Goal: Find specific page/section: Find specific page/section

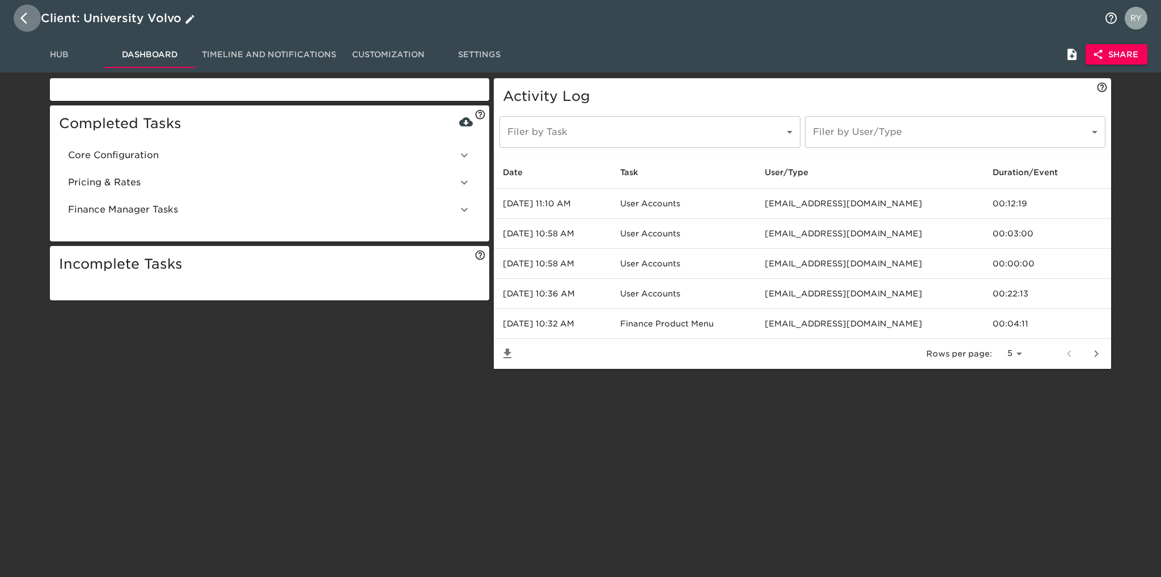
click at [23, 16] on icon "button" at bounding box center [23, 17] width 7 height 11
select select "10"
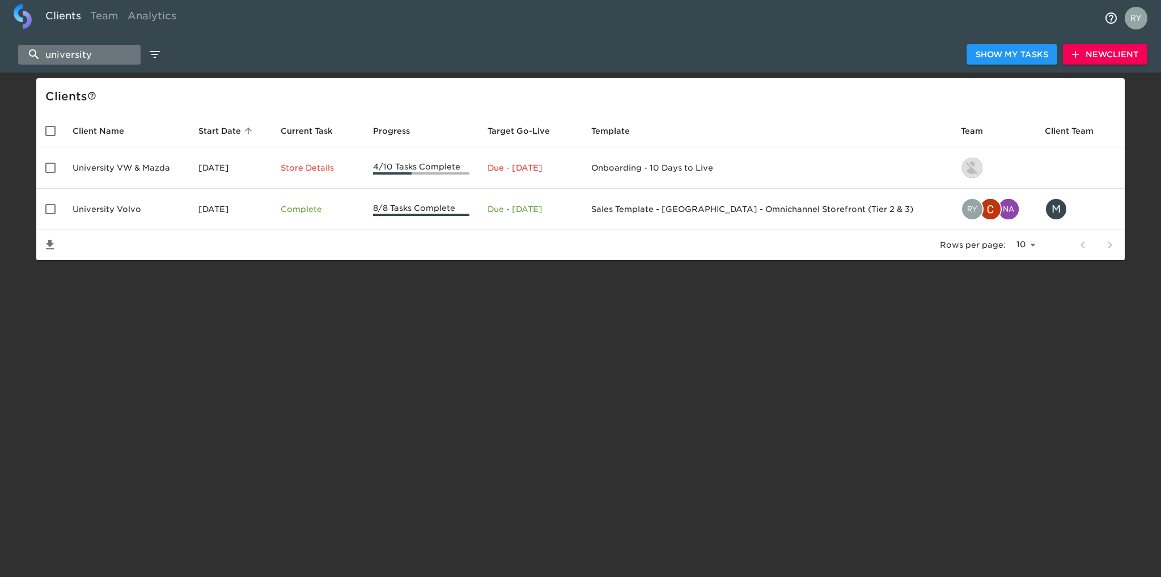
drag, startPoint x: 98, startPoint y: 51, endPoint x: 45, endPoint y: 53, distance: 52.2
click at [45, 53] on input "university" at bounding box center [79, 55] width 122 height 20
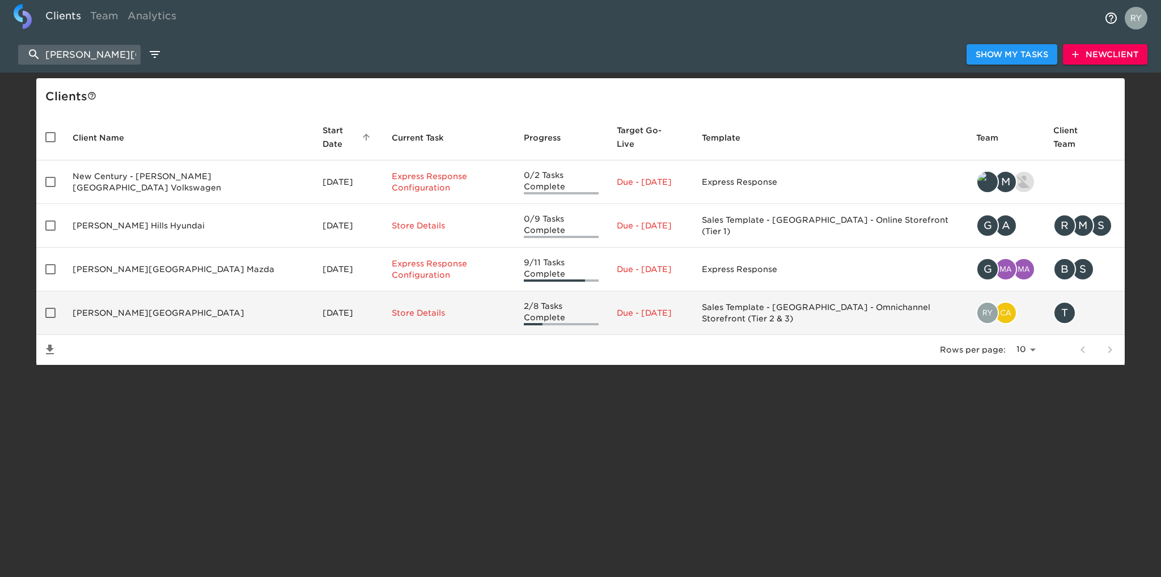
type input "puente hills"
click at [104, 291] on td "Puente Hills Ford" at bounding box center [189, 313] width 250 height 44
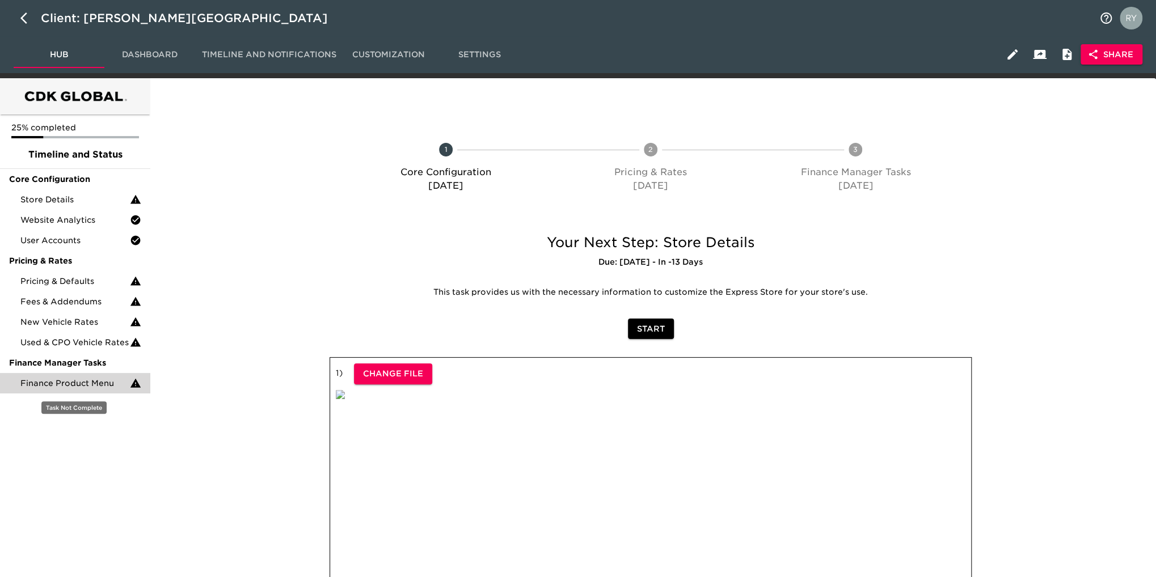
click at [86, 387] on span "Finance Product Menu" at bounding box center [74, 383] width 109 height 11
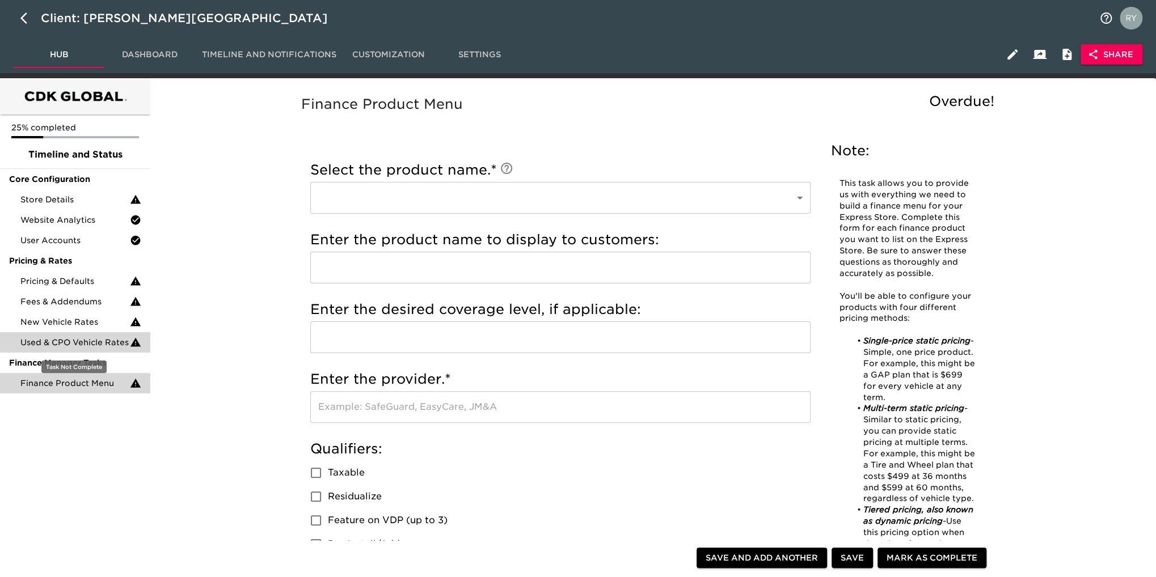
click at [78, 343] on span "Used & CPO Vehicle Rates" at bounding box center [74, 342] width 109 height 11
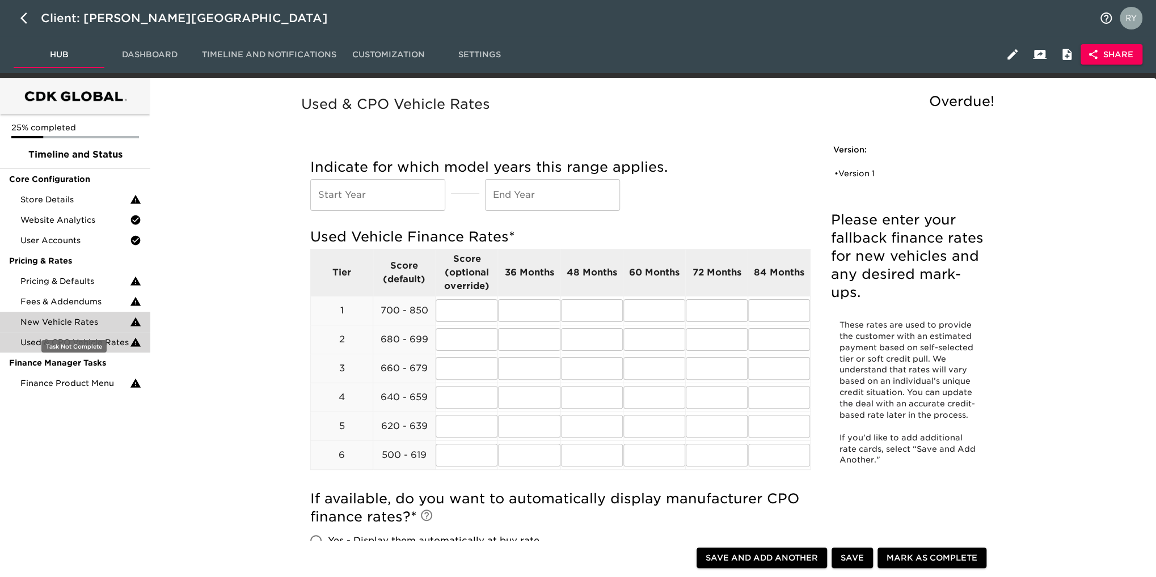
click at [79, 325] on span "New Vehicle Rates" at bounding box center [74, 321] width 109 height 11
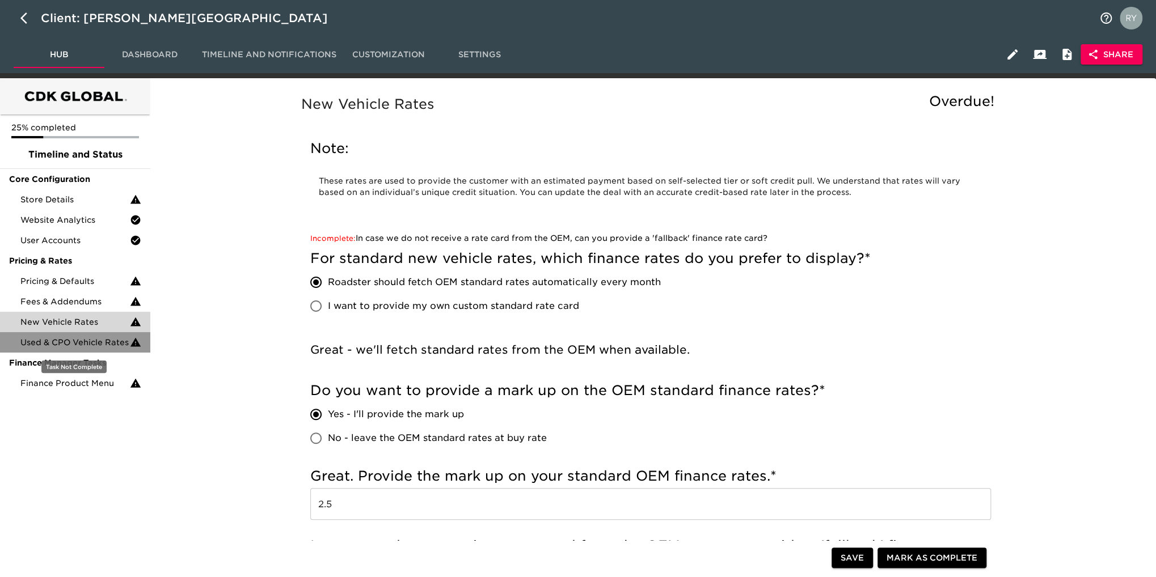
click at [84, 345] on span "Used & CPO Vehicle Rates" at bounding box center [74, 342] width 109 height 11
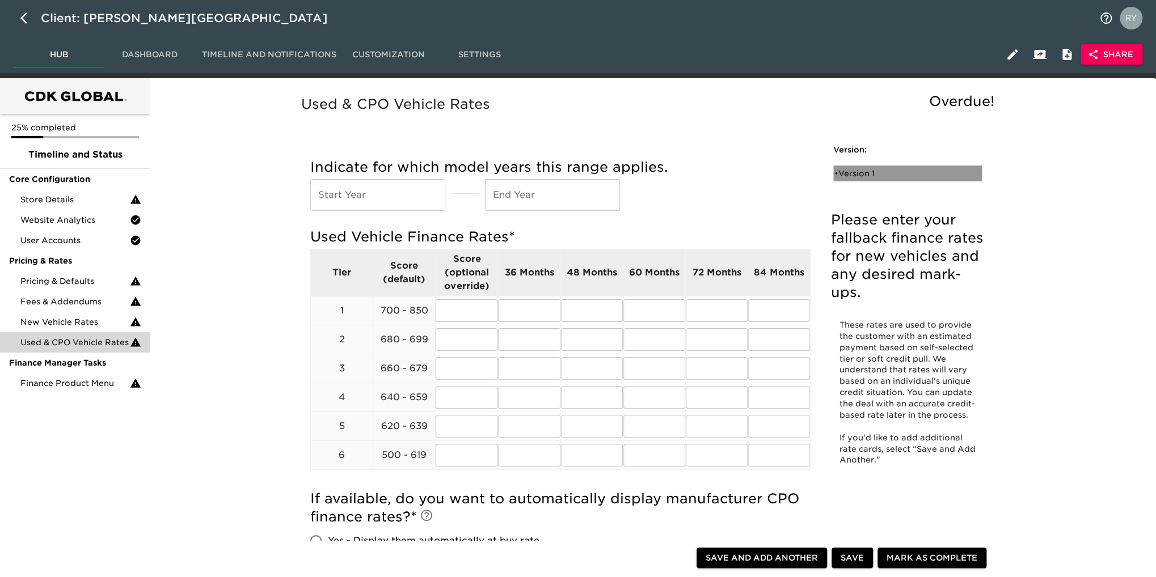
click at [852, 171] on div "• Version 1" at bounding box center [899, 173] width 130 height 11
radio input "true"
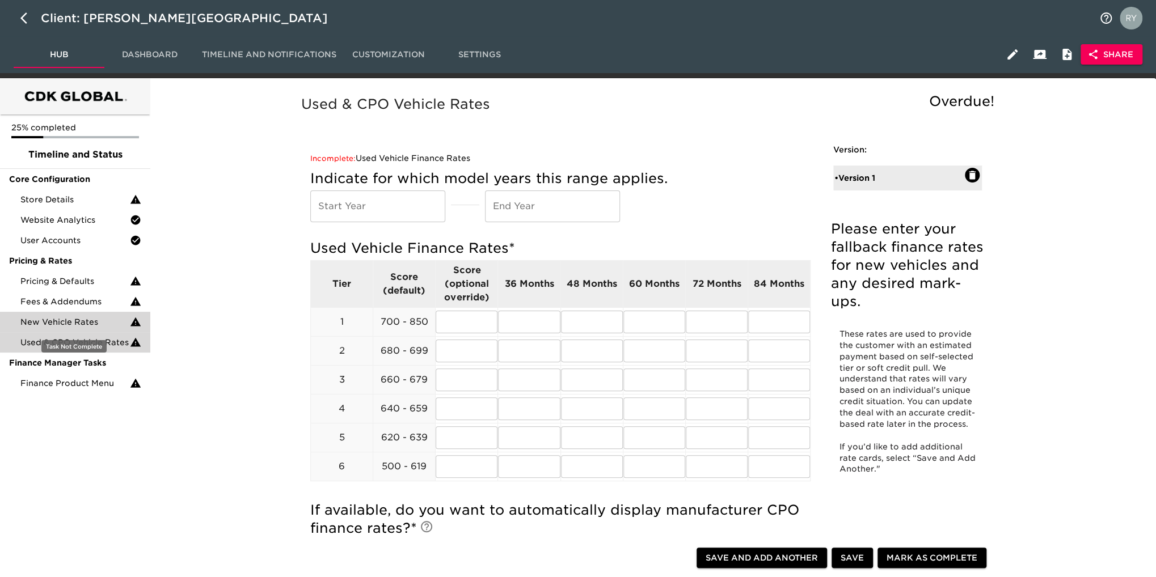
click at [60, 322] on span "New Vehicle Rates" at bounding box center [74, 321] width 109 height 11
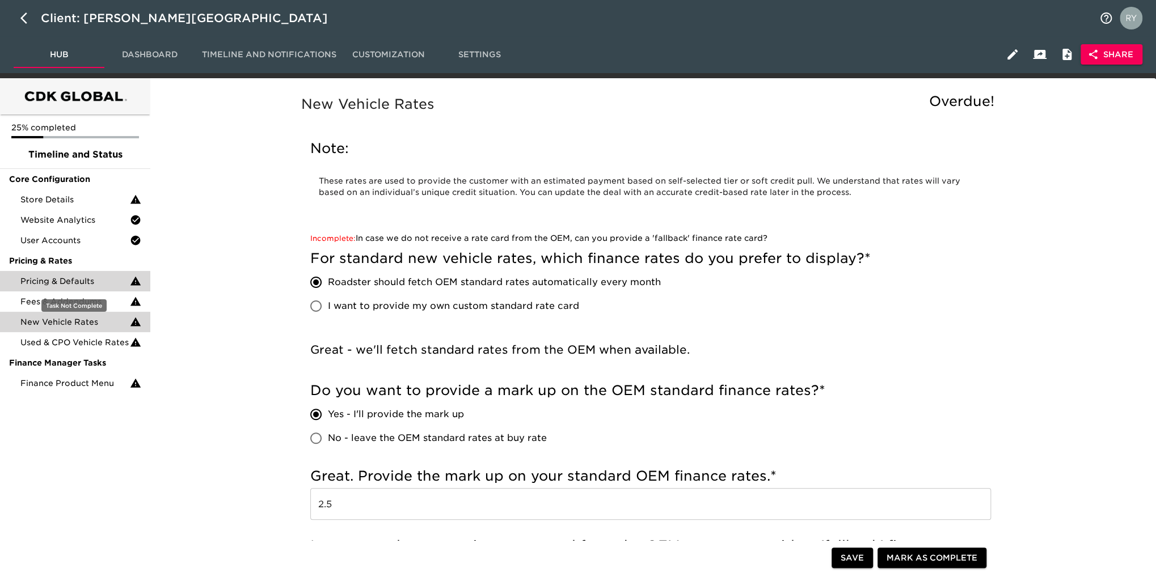
click at [56, 284] on span "Pricing & Defaults" at bounding box center [74, 281] width 109 height 11
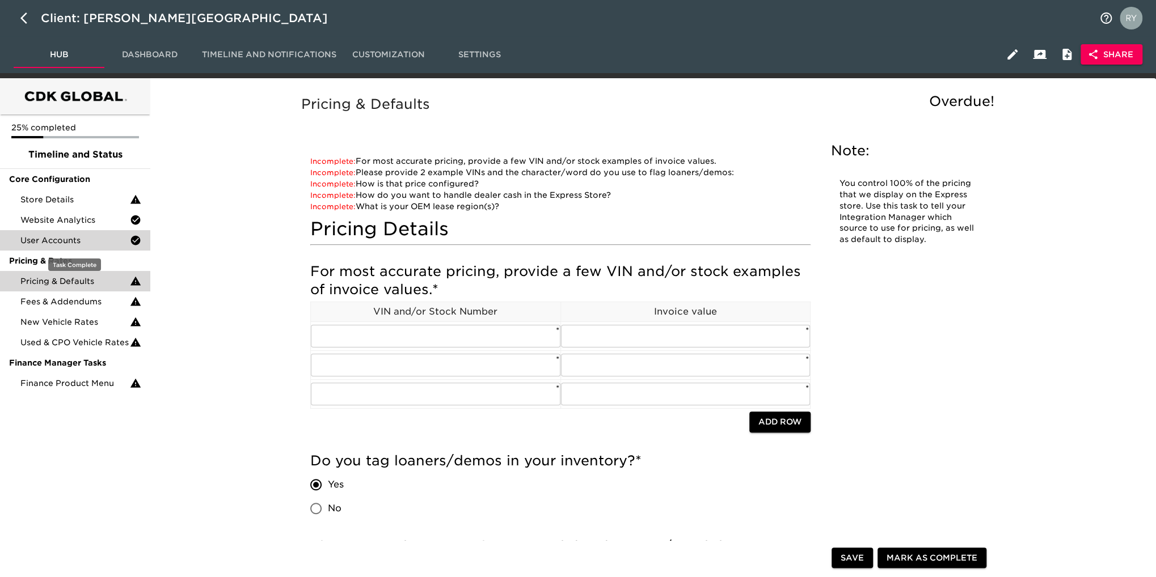
click at [62, 244] on span "User Accounts" at bounding box center [74, 240] width 109 height 11
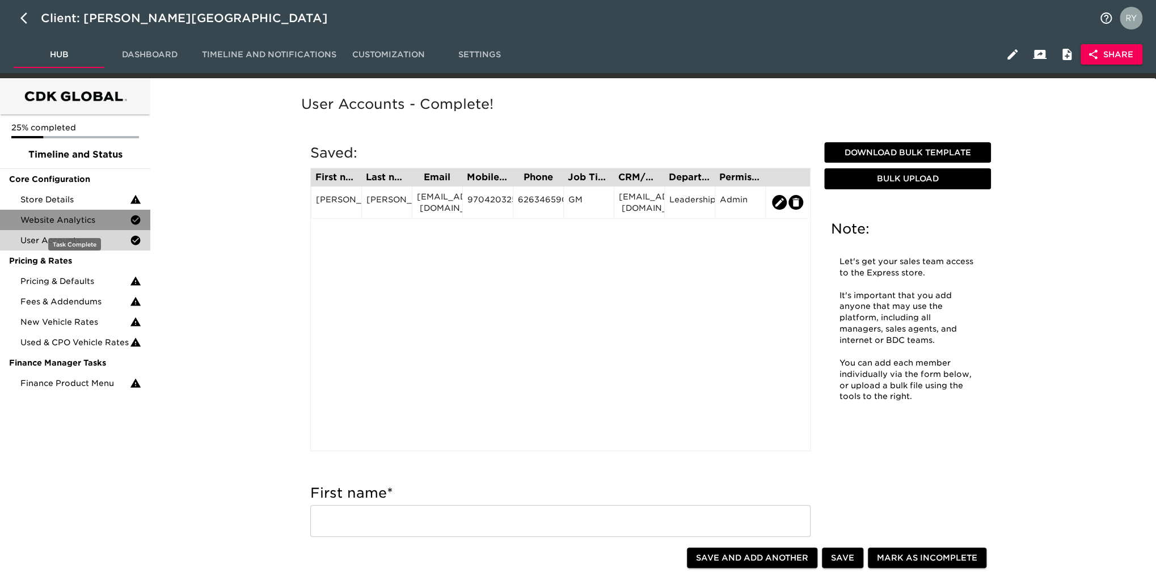
click at [61, 225] on span "Website Analytics" at bounding box center [74, 219] width 109 height 11
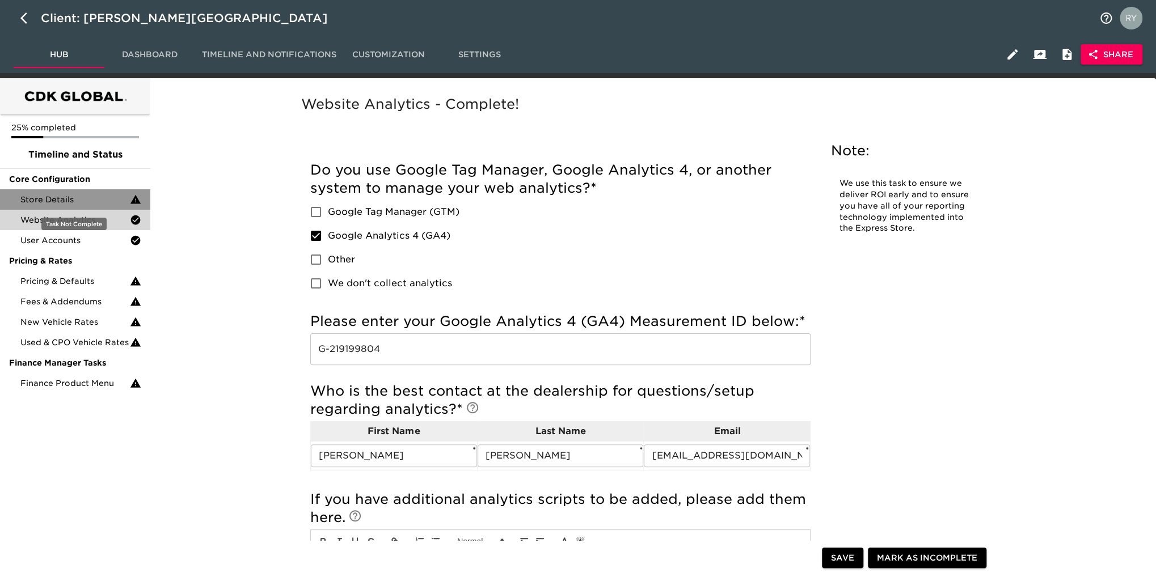
click at [52, 195] on span "Store Details" at bounding box center [74, 199] width 109 height 11
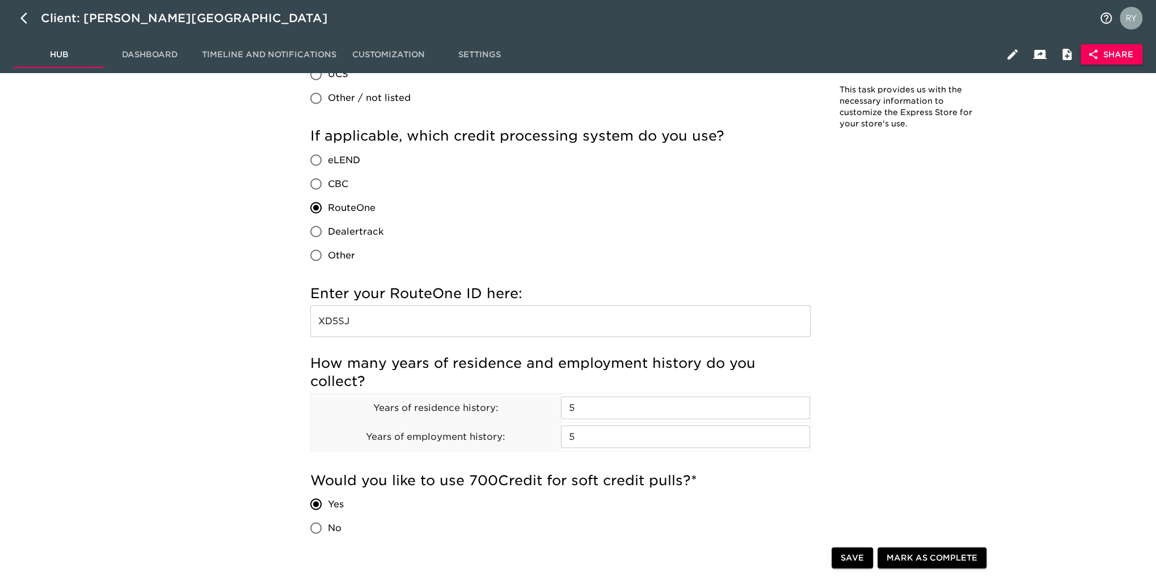
scroll to position [1418, 0]
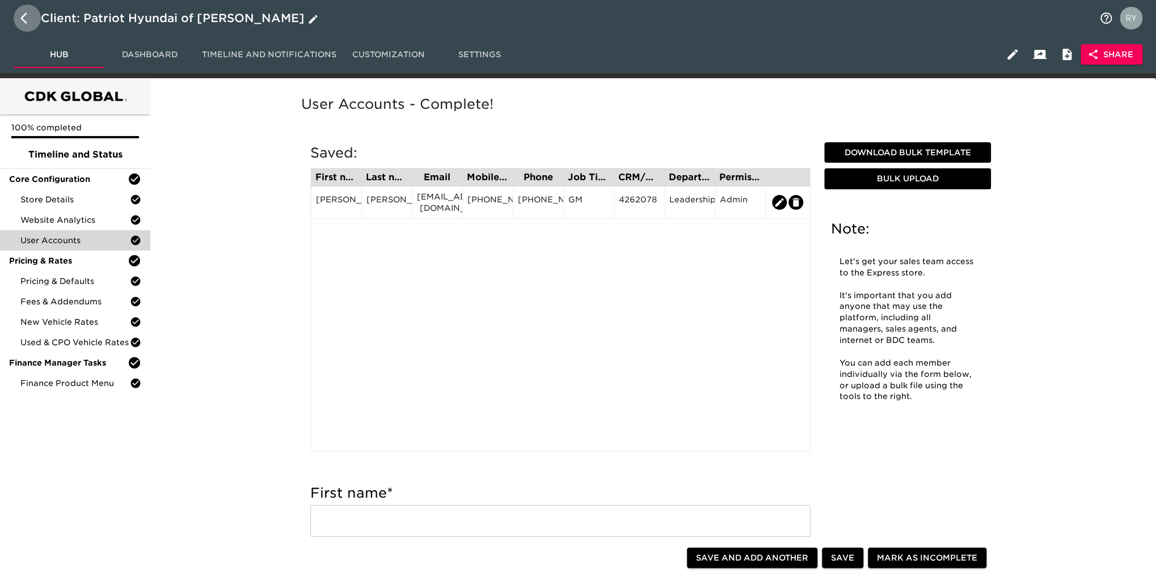
click at [23, 20] on icon "button" at bounding box center [23, 17] width 7 height 11
select select "10"
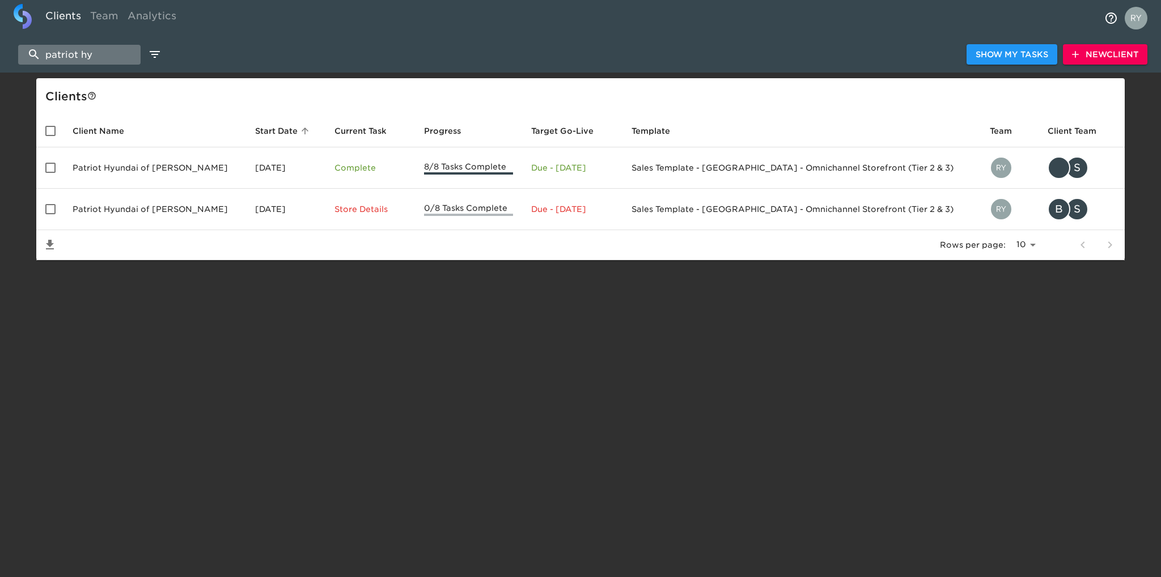
drag, startPoint x: 118, startPoint y: 52, endPoint x: 20, endPoint y: 51, distance: 97.5
click at [19, 60] on input "patriot hy" at bounding box center [79, 55] width 122 height 20
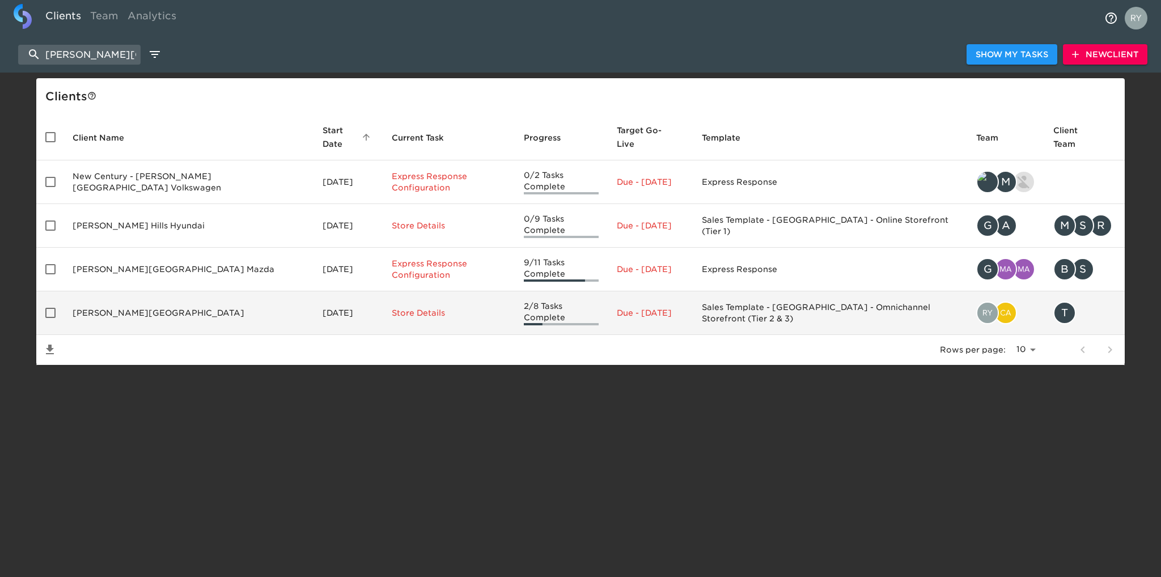
type input "puente hills"
click at [92, 291] on td "Puente Hills Ford" at bounding box center [189, 313] width 250 height 44
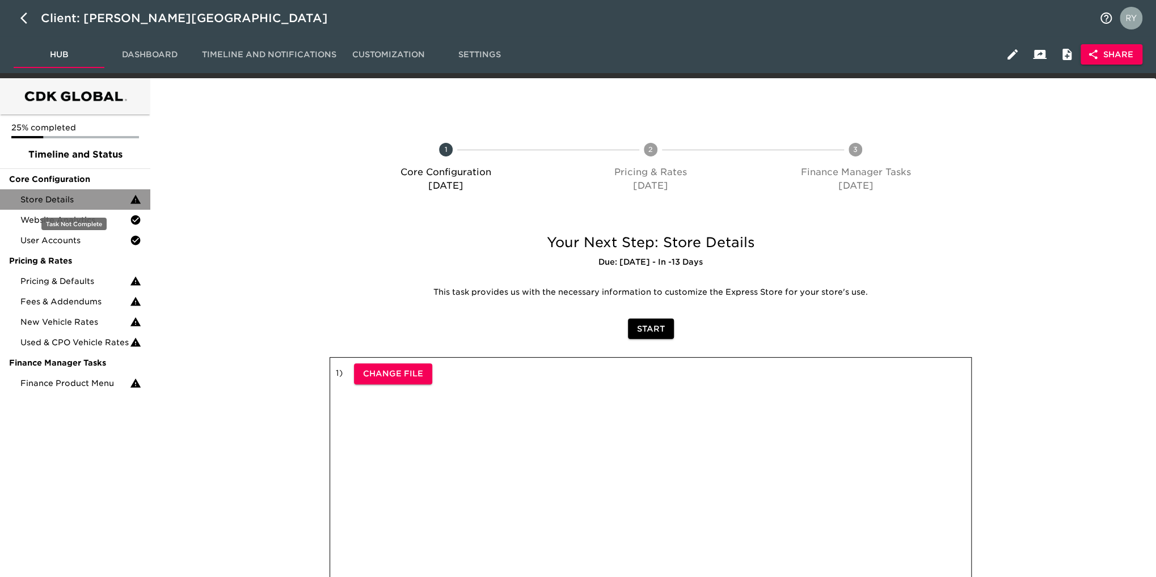
click at [67, 206] on div "Store Details" at bounding box center [75, 199] width 150 height 20
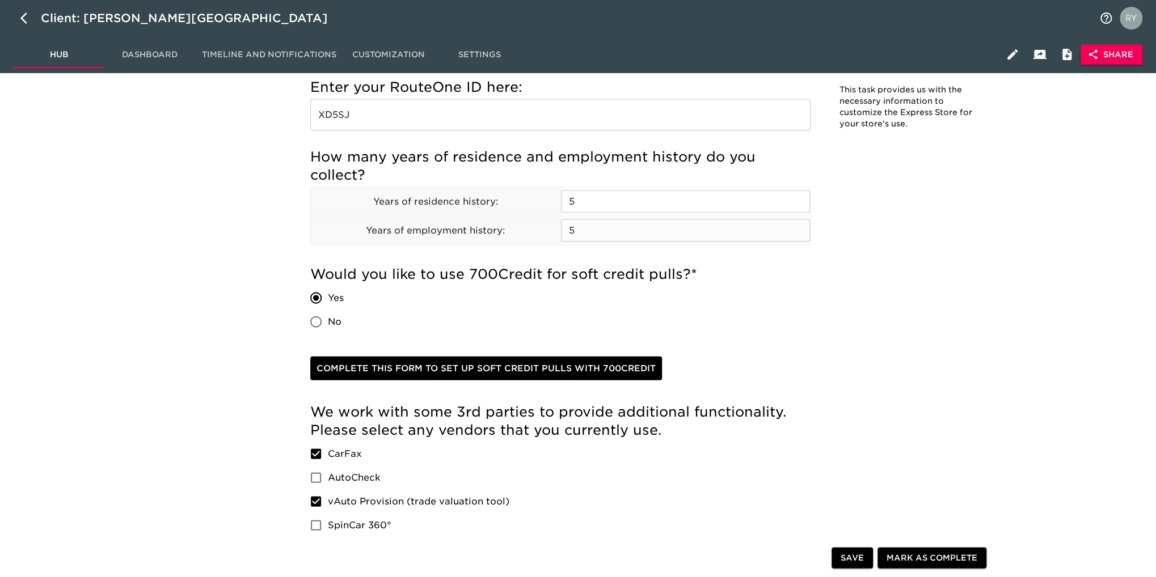
scroll to position [1644, 0]
